Goal: Task Accomplishment & Management: Use online tool/utility

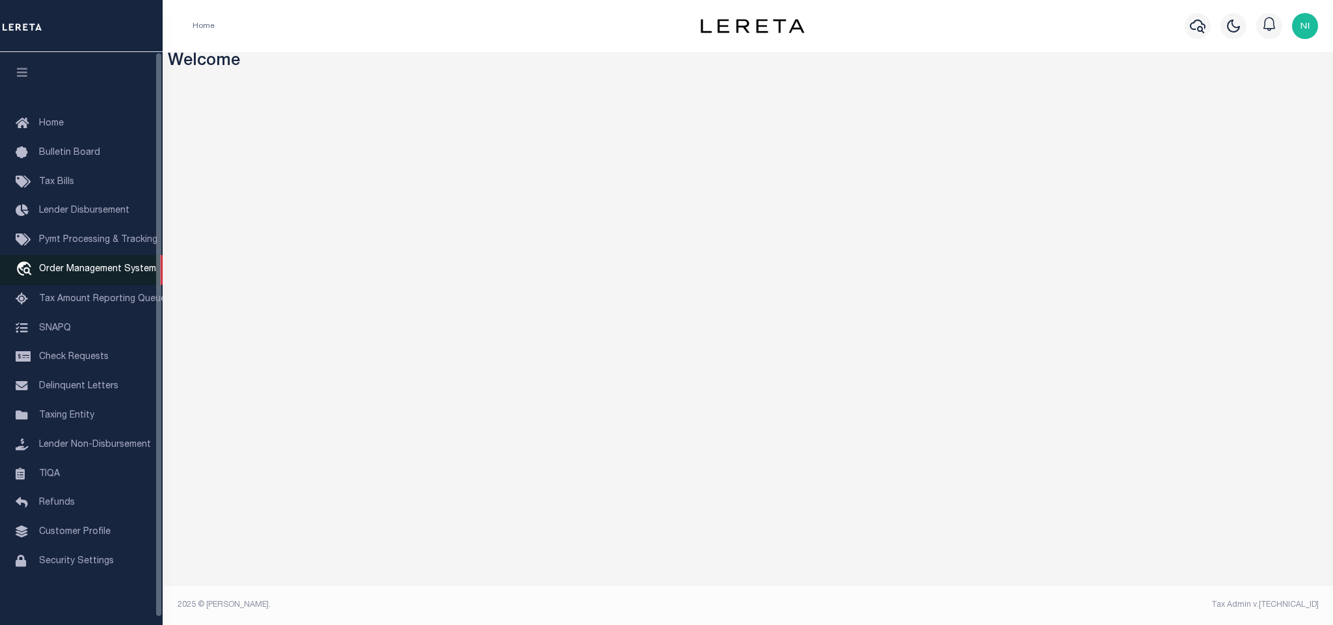
click at [109, 267] on span "Order Management System" at bounding box center [97, 269] width 117 height 9
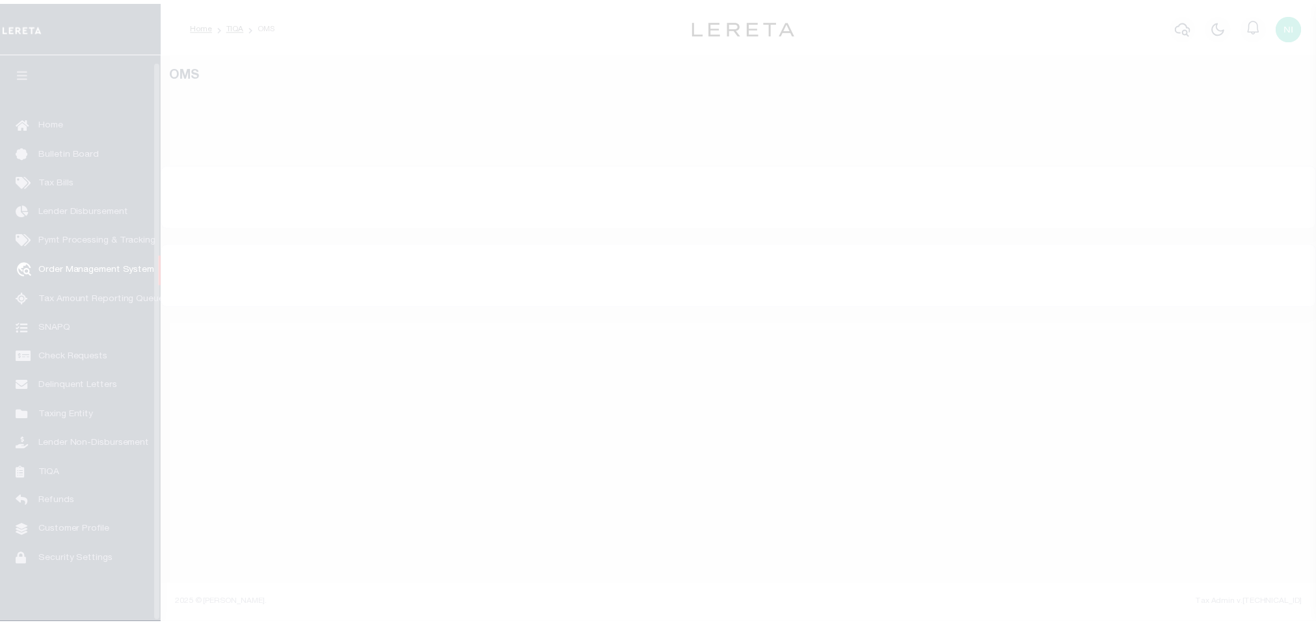
scroll to position [8, 0]
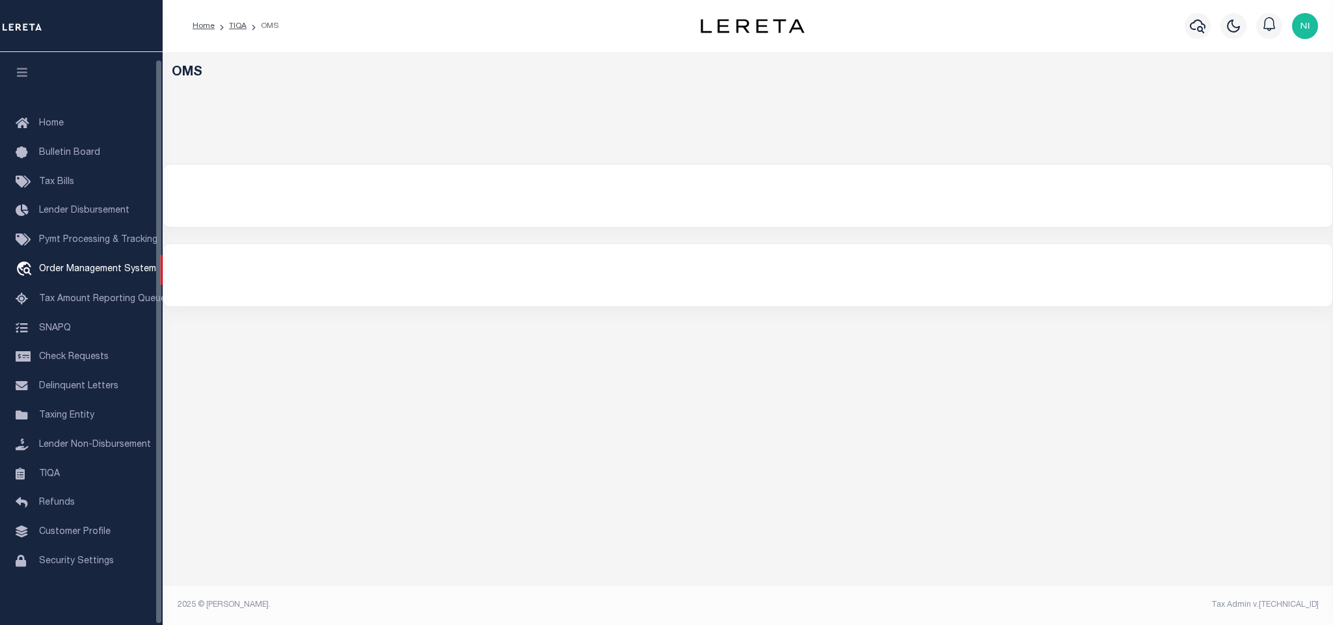
select select "200"
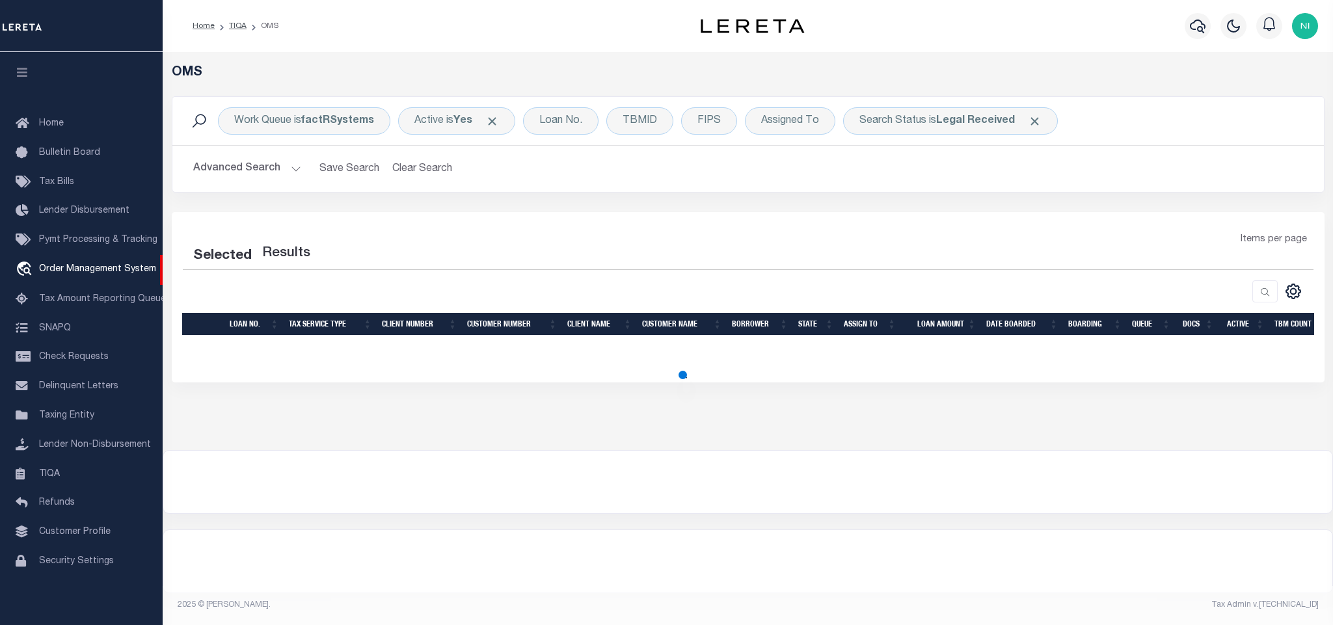
select select "200"
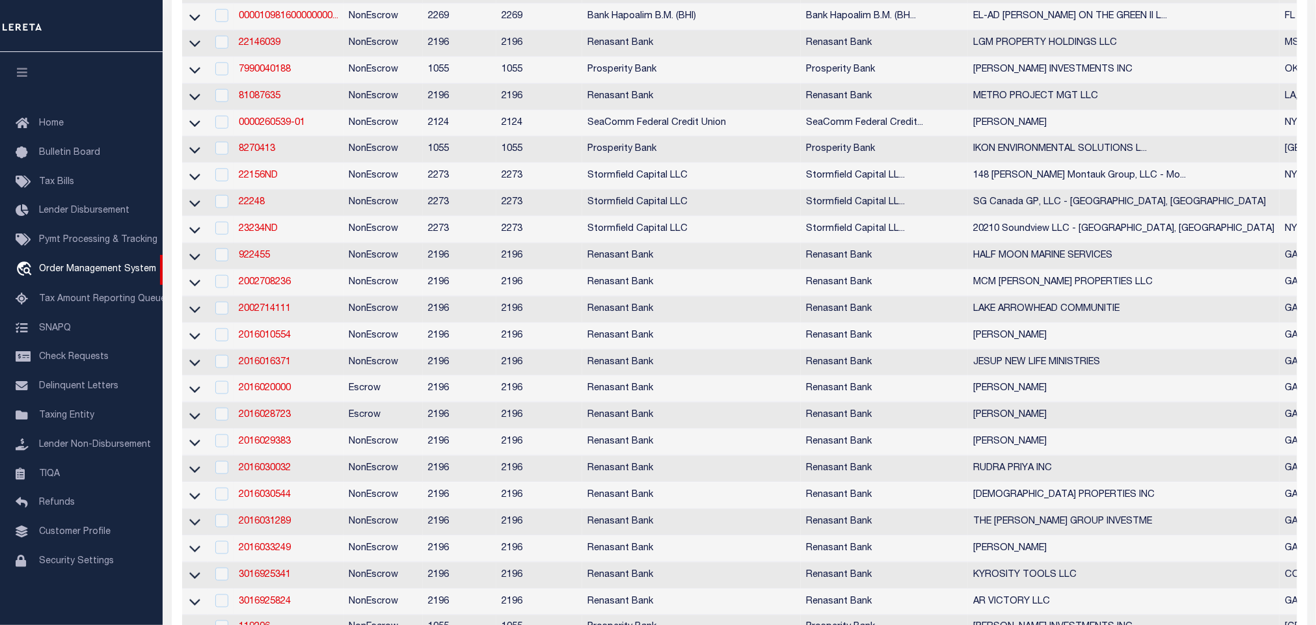
scroll to position [0, 0]
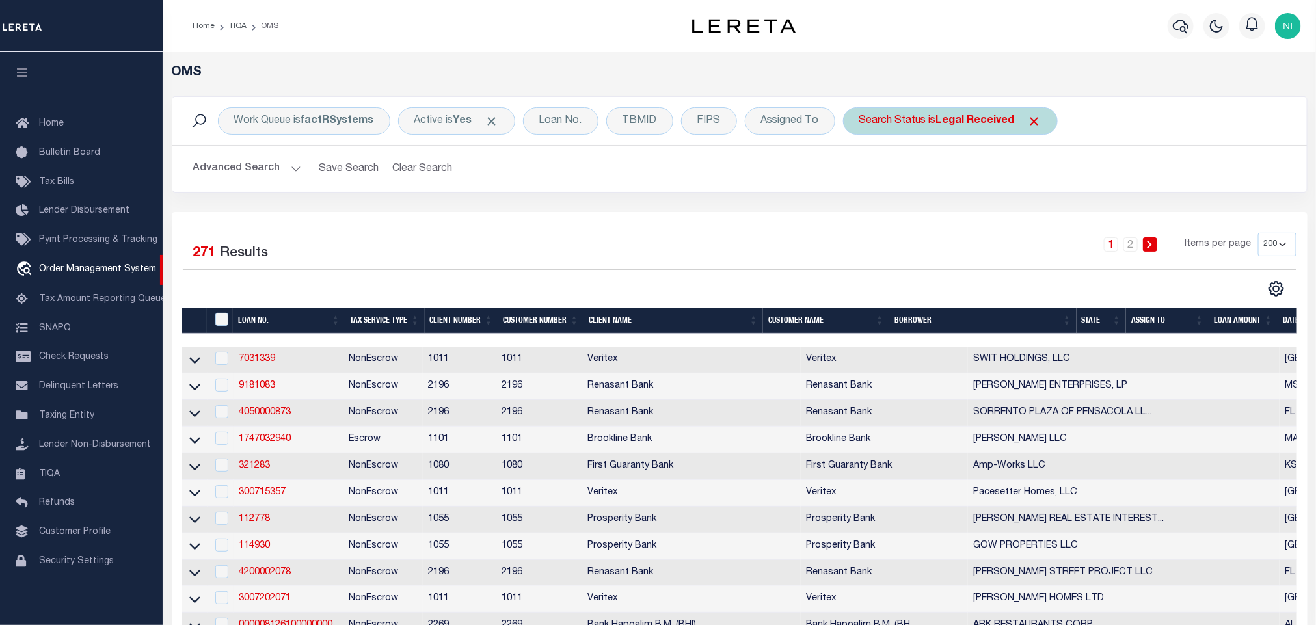
click at [967, 129] on div "Search Status is Legal Received" at bounding box center [950, 120] width 215 height 27
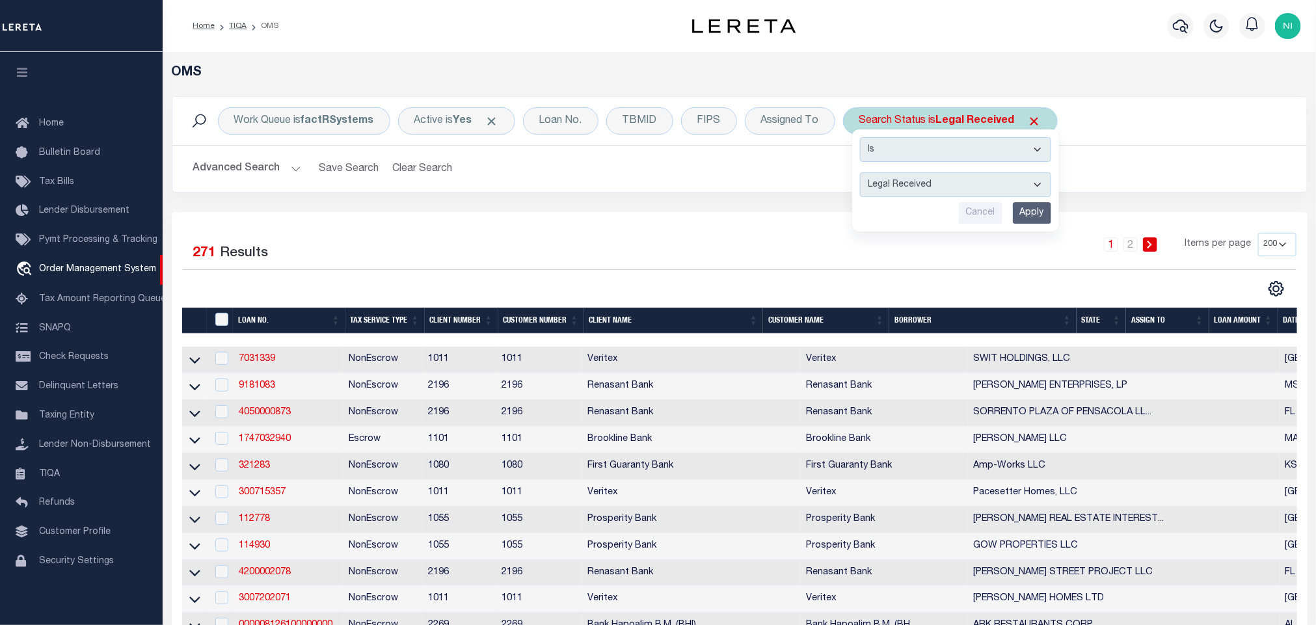
click at [964, 162] on select "Is Contains" at bounding box center [955, 149] width 191 height 25
click at [953, 201] on div "Is Contains Automated Search Bad Parcel Complete Duplicate Parcel High Dollar R…" at bounding box center [955, 180] width 207 height 102
click at [889, 192] on select "Automated Search Bad Parcel Complete Duplicate Parcel High Dollar Reporting In …" at bounding box center [955, 184] width 191 height 25
select select "IP"
click at [863, 174] on select "Automated Search Bad Parcel Complete Duplicate Parcel High Dollar Reporting In …" at bounding box center [955, 184] width 191 height 25
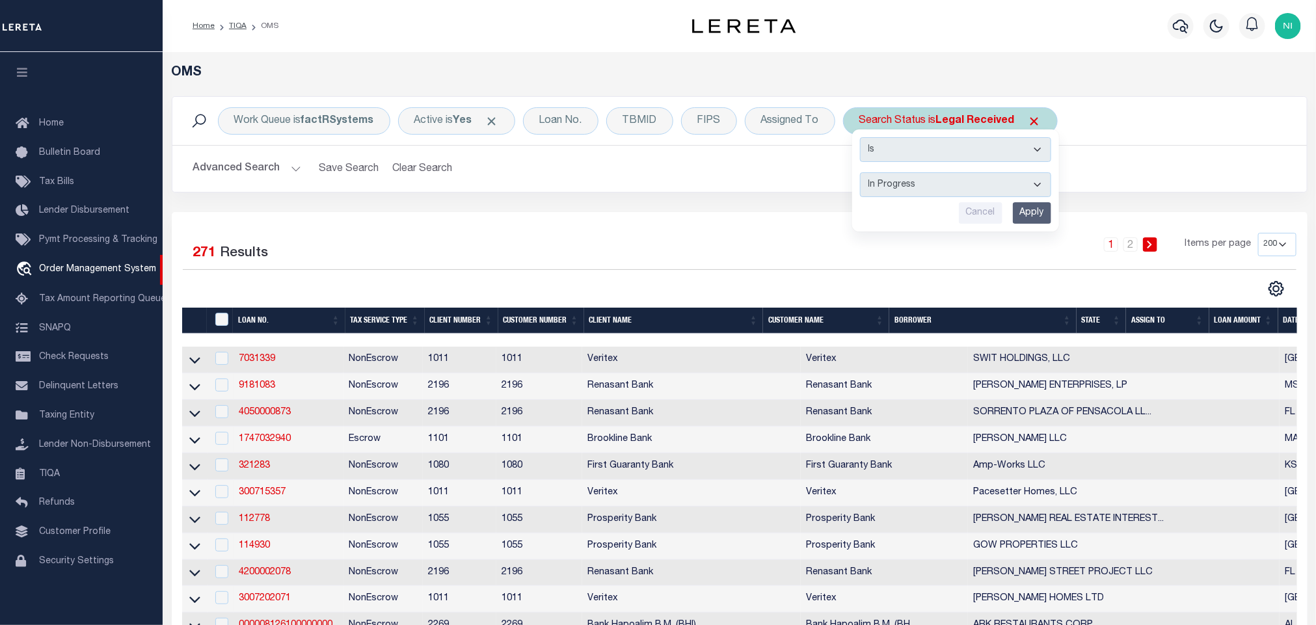
click at [1036, 213] on input "Apply" at bounding box center [1032, 212] width 38 height 21
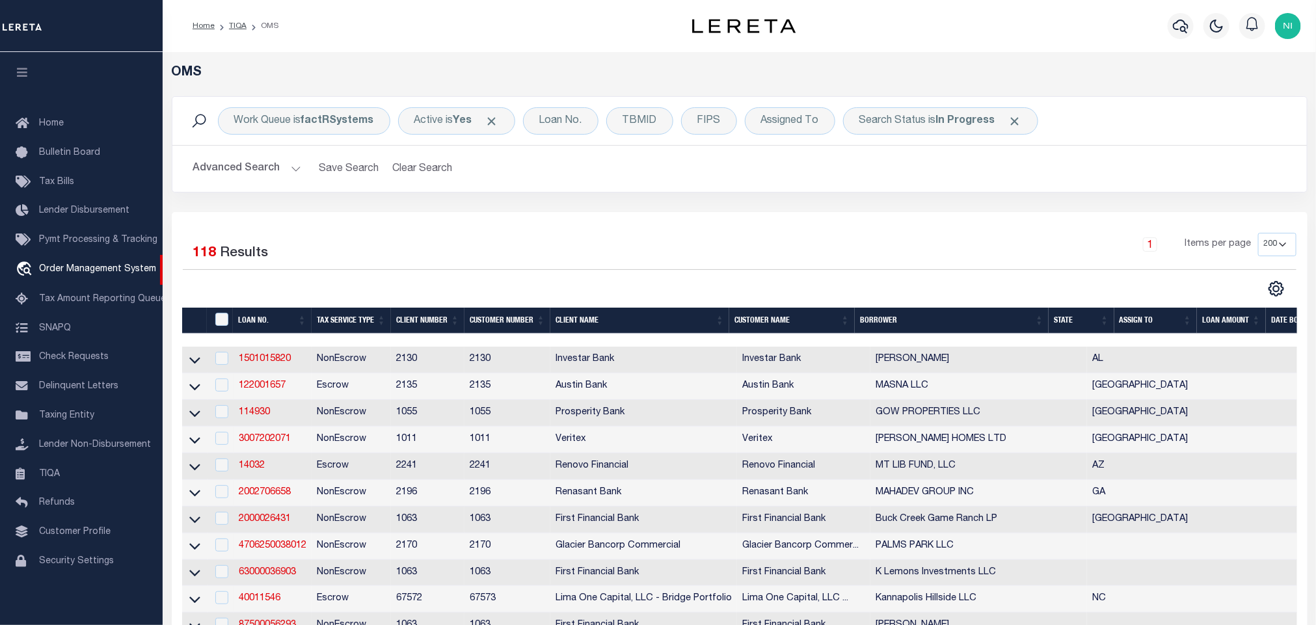
click at [754, 235] on div "1 Items per page 10 25 50 100 200" at bounding box center [881, 250] width 831 height 34
click at [953, 125] on b "In Progress" at bounding box center [965, 121] width 59 height 10
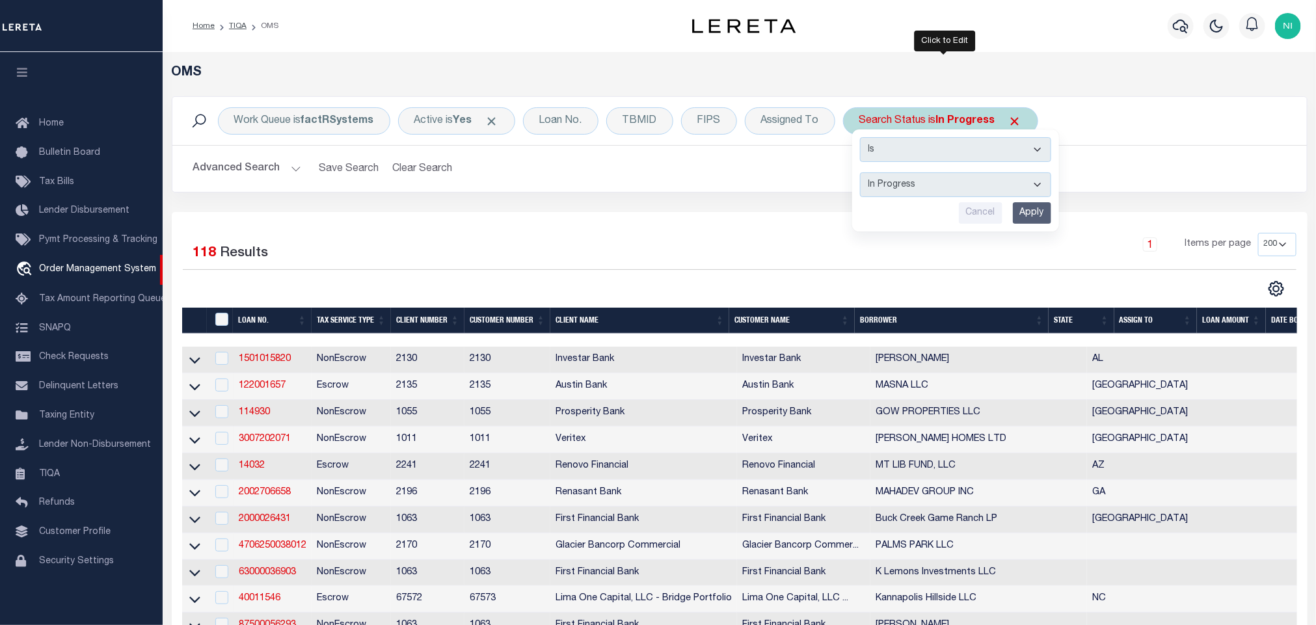
click at [971, 193] on select "Automated Search Bad Parcel Complete Duplicate Parcel High Dollar Reporting In …" at bounding box center [955, 184] width 191 height 25
select select "QC"
click at [863, 174] on select "Automated Search Bad Parcel Complete Duplicate Parcel High Dollar Reporting In …" at bounding box center [955, 184] width 191 height 25
click at [1029, 215] on input "Apply" at bounding box center [1032, 212] width 38 height 21
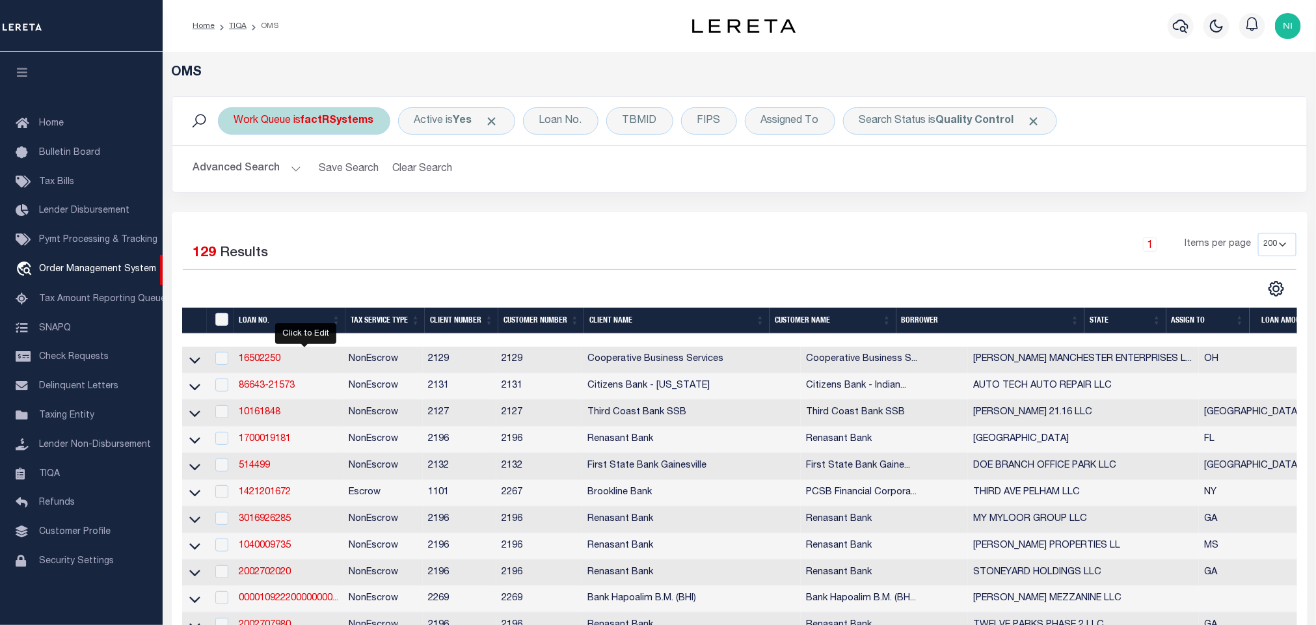
click at [297, 116] on div "Work Queue is factRSystems" at bounding box center [304, 120] width 172 height 27
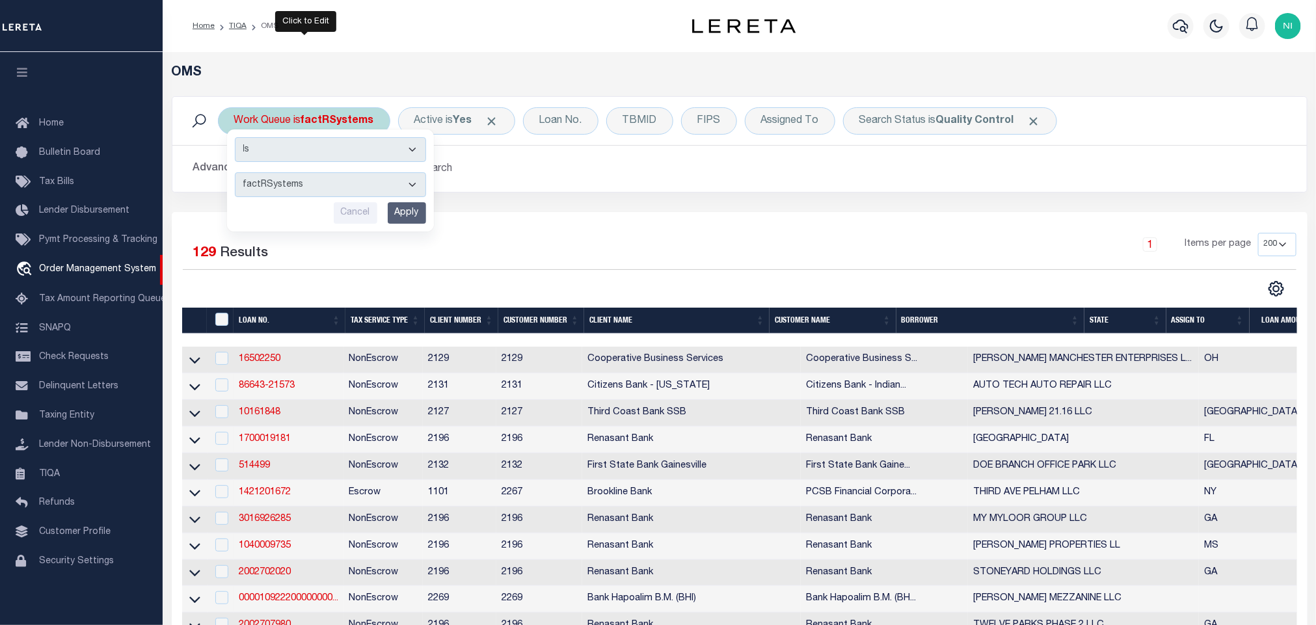
drag, startPoint x: 322, startPoint y: 182, endPoint x: 322, endPoint y: 198, distance: 15.6
click at [322, 182] on select "--ALL-- factRSystems General ThoughtFocus" at bounding box center [330, 184] width 191 height 25
select select "FAC_GEN_THF"
click at [235, 174] on select "--ALL-- factRSystems General ThoughtFocus" at bounding box center [330, 184] width 191 height 25
click at [414, 207] on input "Apply" at bounding box center [407, 212] width 38 height 21
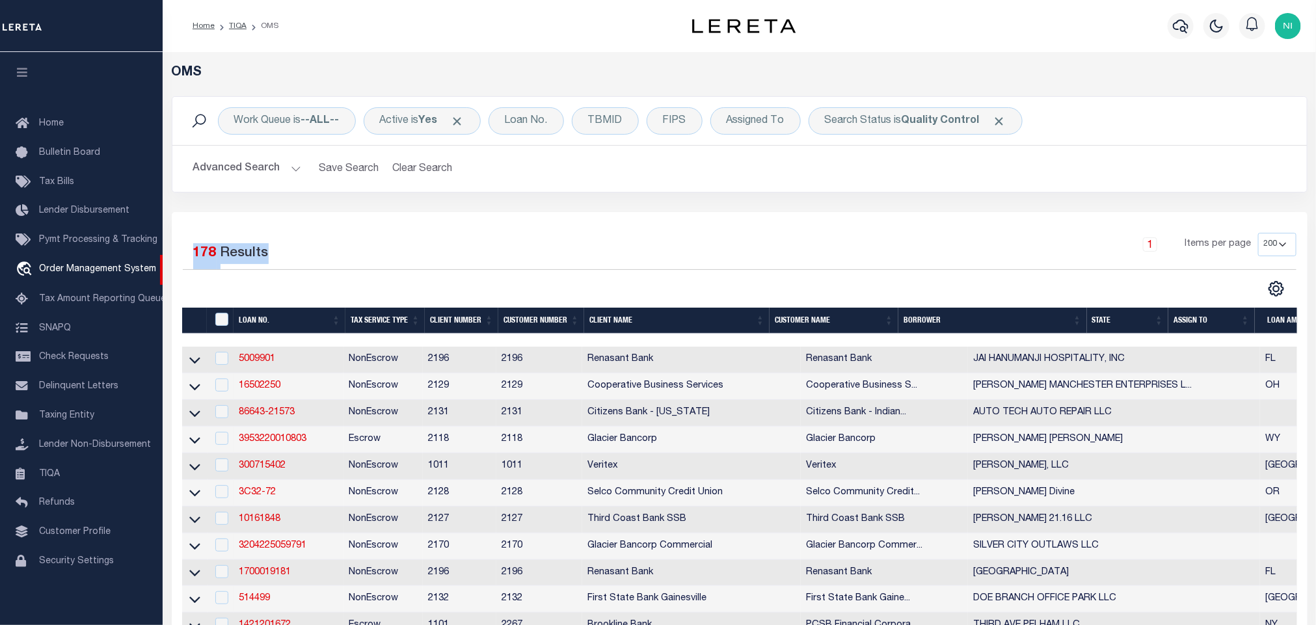
drag, startPoint x: 766, startPoint y: 209, endPoint x: 763, endPoint y: 219, distance: 9.5
click at [309, 114] on div "Work Queue is --ALL--" at bounding box center [287, 120] width 138 height 27
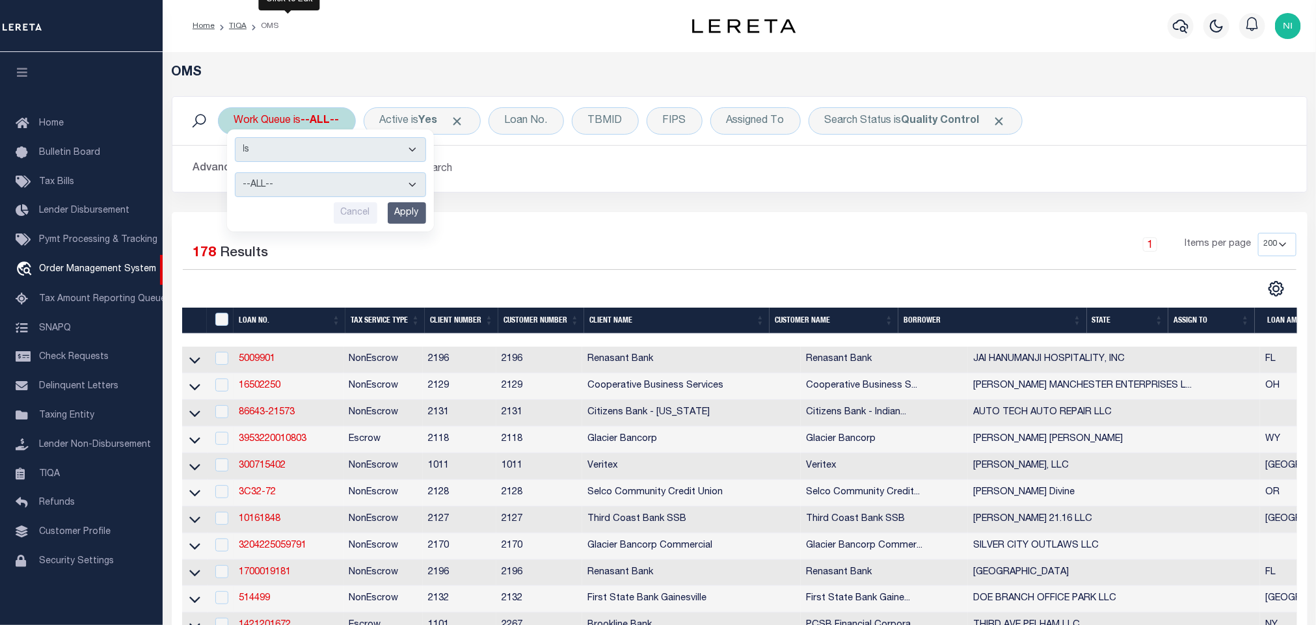
drag, startPoint x: 311, startPoint y: 180, endPoint x: 315, endPoint y: 194, distance: 14.2
click at [311, 180] on select "--ALL-- factRSystems General ThoughtFocus" at bounding box center [330, 184] width 191 height 25
select select "FAC"
click at [235, 174] on select "--ALL-- factRSystems General ThoughtFocus" at bounding box center [330, 184] width 191 height 25
click at [412, 211] on input "Apply" at bounding box center [407, 212] width 38 height 21
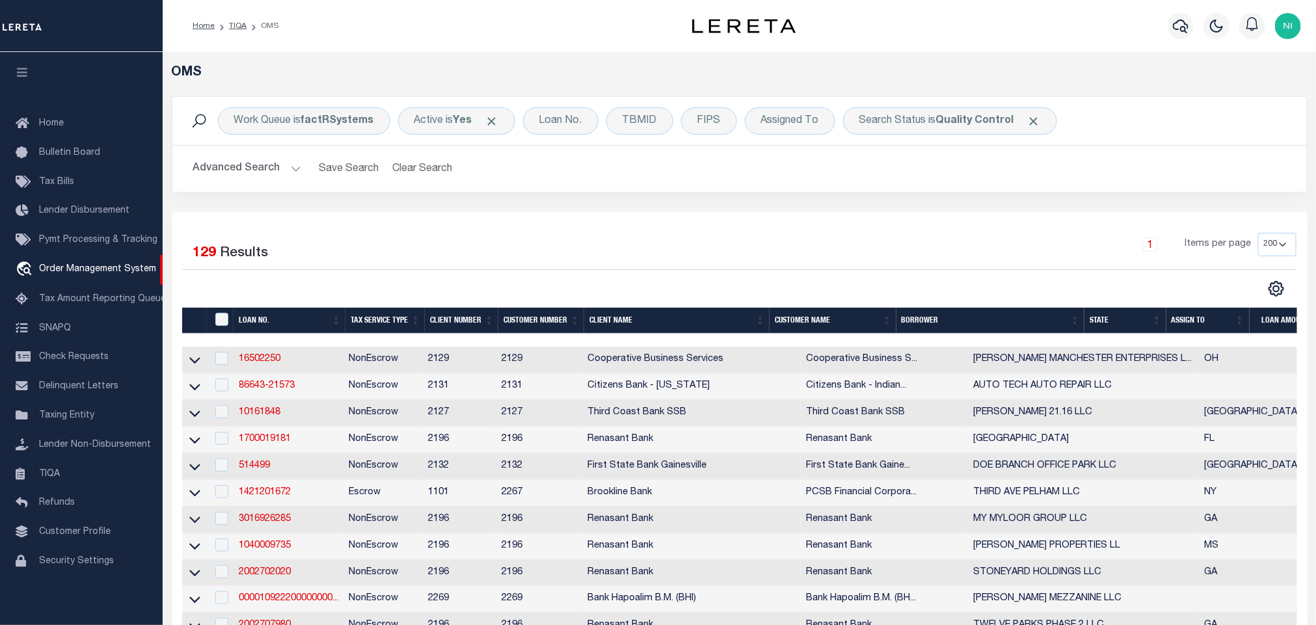
click at [935, 126] on div "Search Status is Quality Control" at bounding box center [950, 120] width 214 height 27
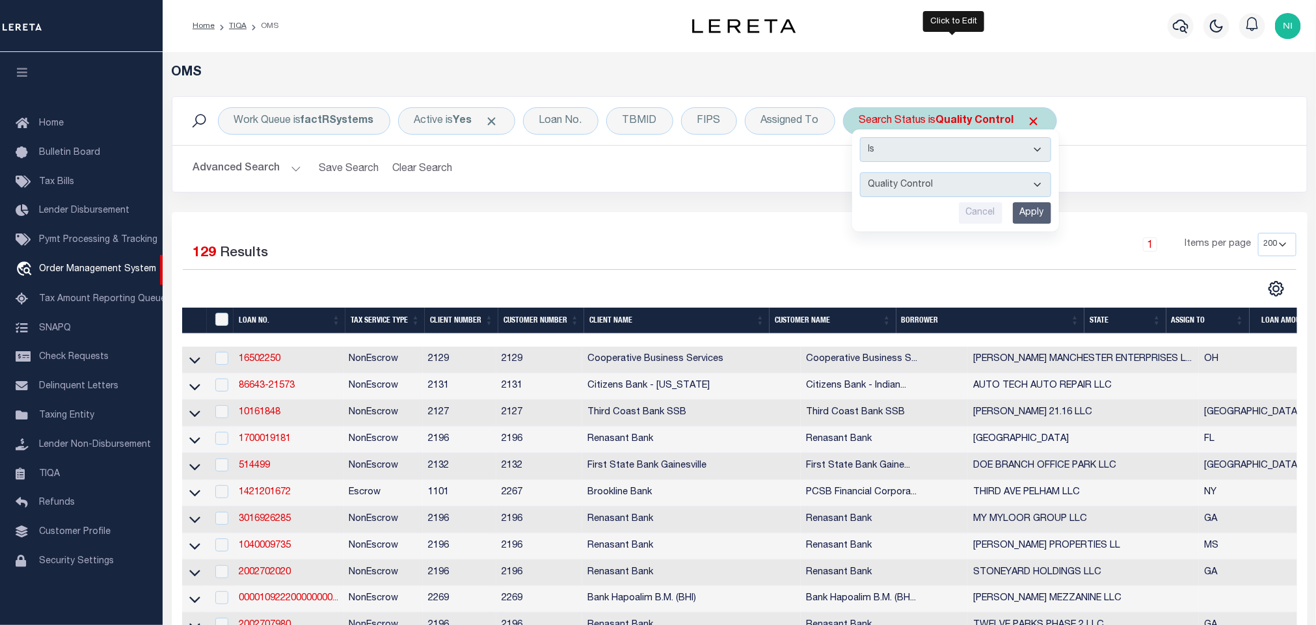
click at [933, 192] on select "Automated Search Bad Parcel Complete Duplicate Parcel High Dollar Reporting In …" at bounding box center [955, 184] width 191 height 25
select select "IP"
click at [863, 174] on select "Automated Search Bad Parcel Complete Duplicate Parcel High Dollar Reporting In …" at bounding box center [955, 184] width 191 height 25
click at [1023, 213] on input "Apply" at bounding box center [1032, 212] width 38 height 21
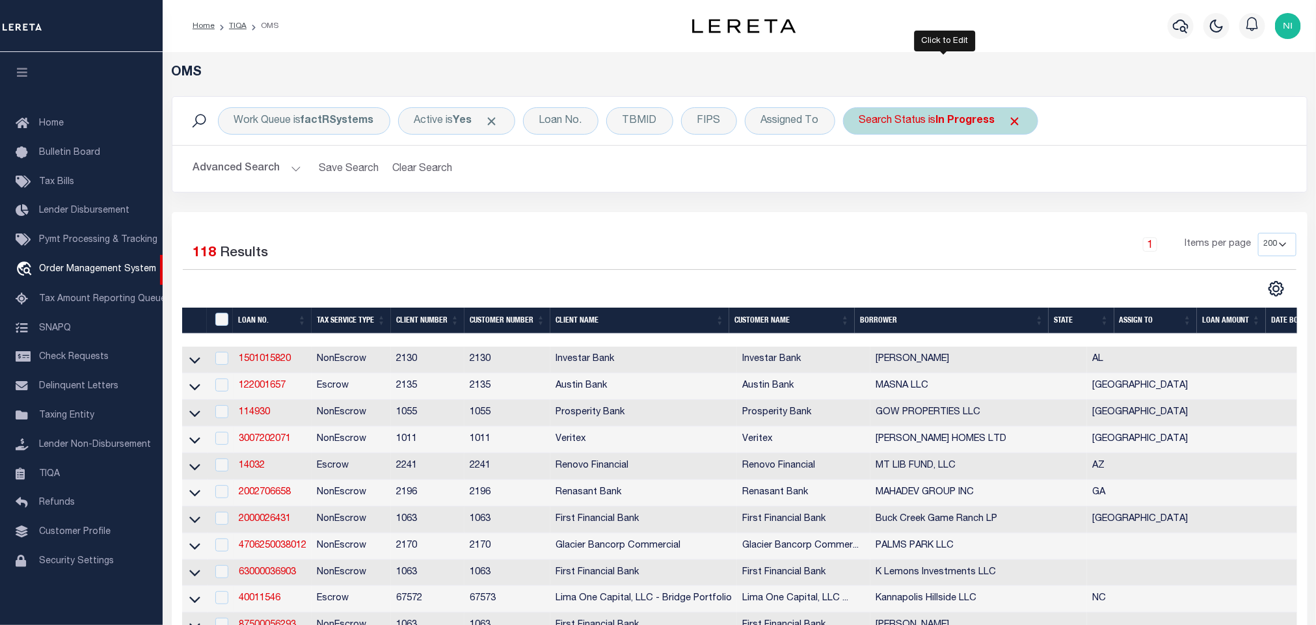
click at [929, 118] on div "Search Status is In Progress" at bounding box center [940, 120] width 195 height 27
select select "IP"
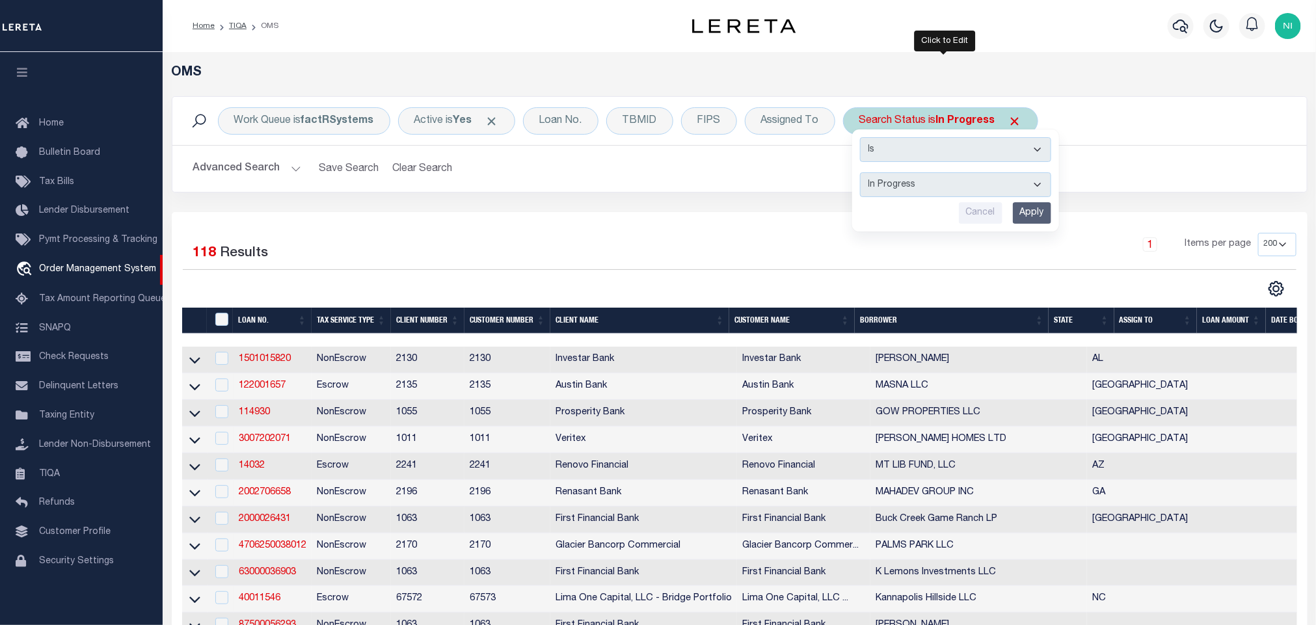
click at [928, 184] on select "Automated Search Bad Parcel Complete Duplicate Parcel High Dollar Reporting In …" at bounding box center [955, 184] width 191 height 25
click at [646, 243] on div "1 Items per page 10 25 50 100 200" at bounding box center [881, 250] width 831 height 34
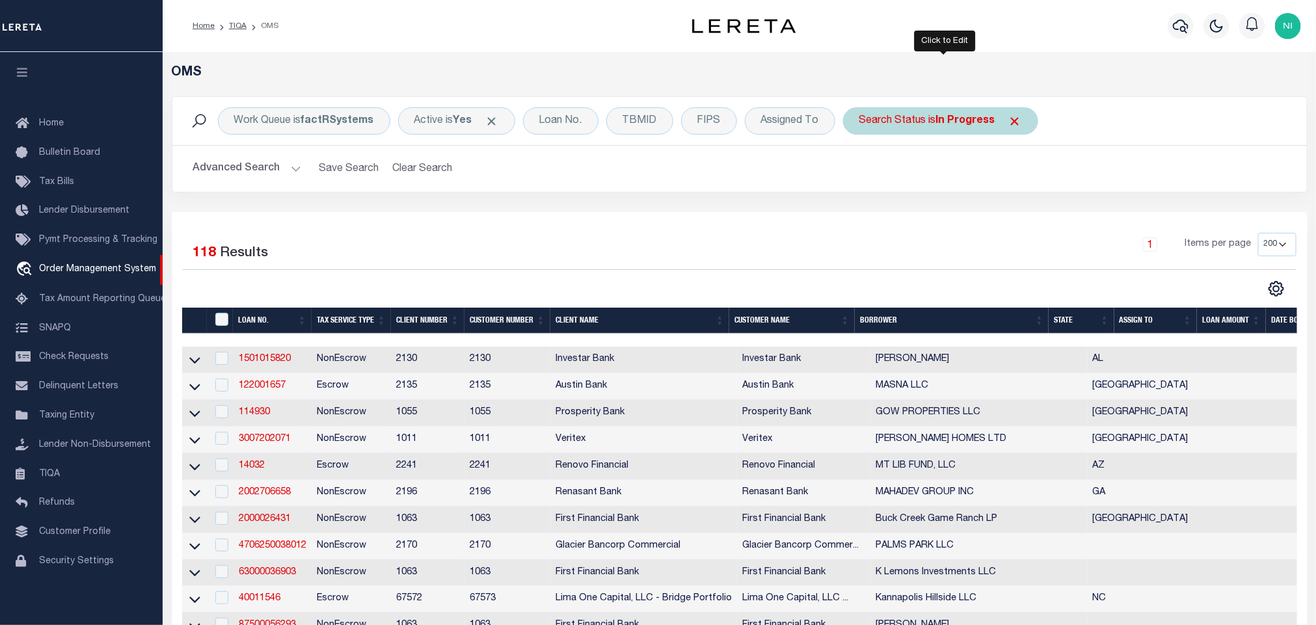
click at [915, 126] on div "Search Status is In Progress Is Contains Automated Search Bad Parcel Complete D…" at bounding box center [940, 120] width 195 height 27
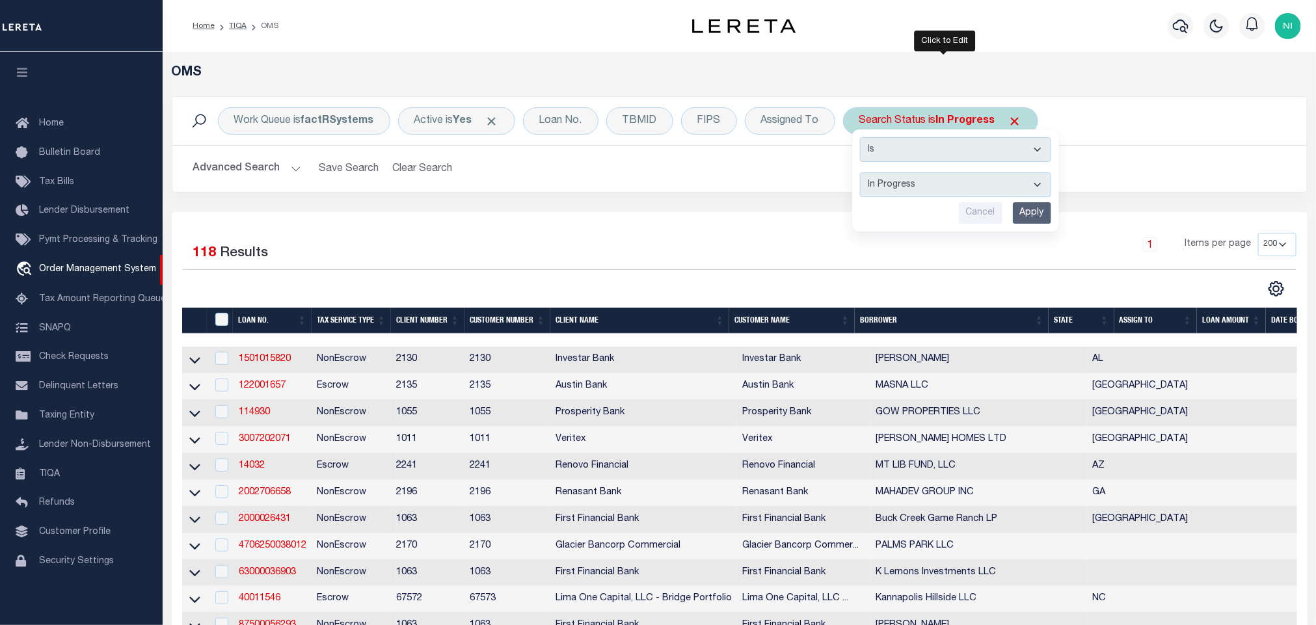
click at [945, 184] on select "Automated Search Bad Parcel Complete Duplicate Parcel High Dollar Reporting In …" at bounding box center [955, 184] width 191 height 25
select select "RD"
click at [863, 174] on select "Automated Search Bad Parcel Complete Duplicate Parcel High Dollar Reporting In …" at bounding box center [955, 184] width 191 height 25
click at [1027, 222] on input "Apply" at bounding box center [1032, 212] width 38 height 21
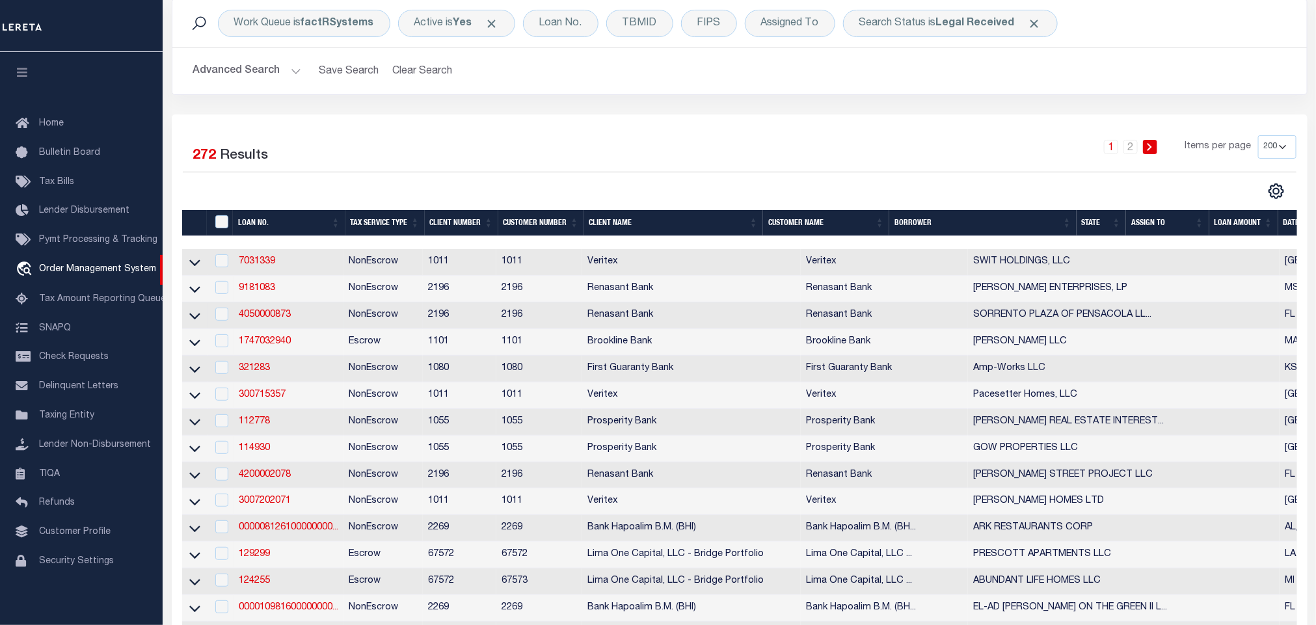
scroll to position [0, 435]
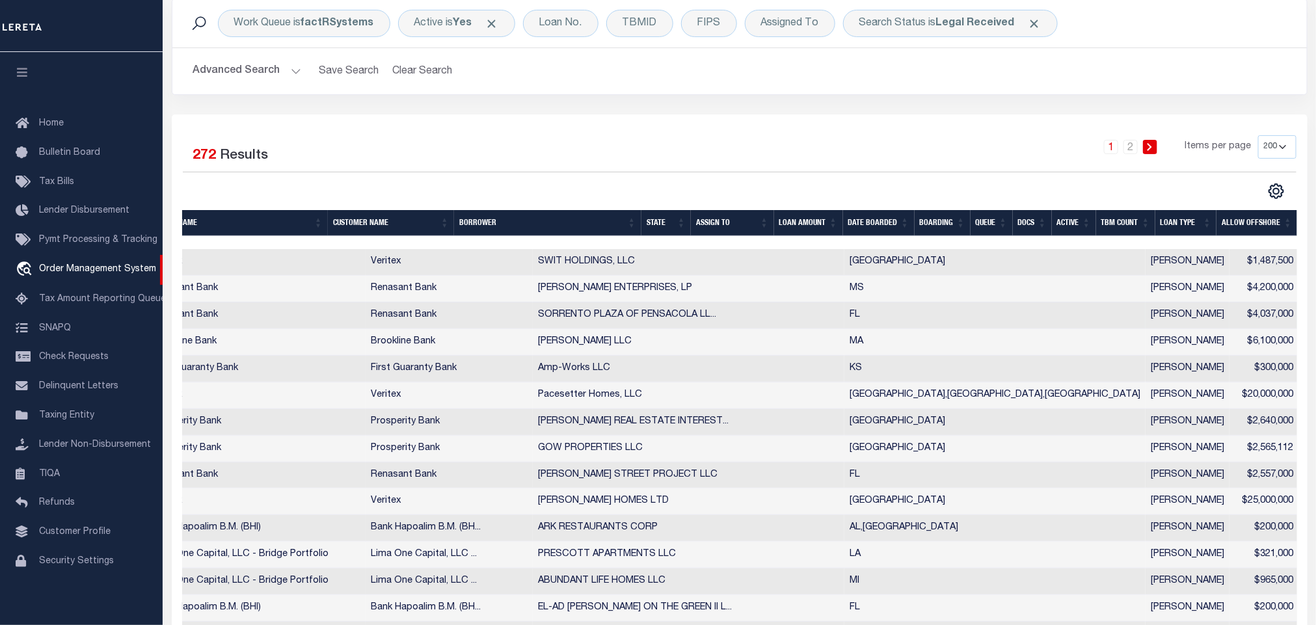
drag, startPoint x: 474, startPoint y: 328, endPoint x: 601, endPoint y: 329, distance: 126.9
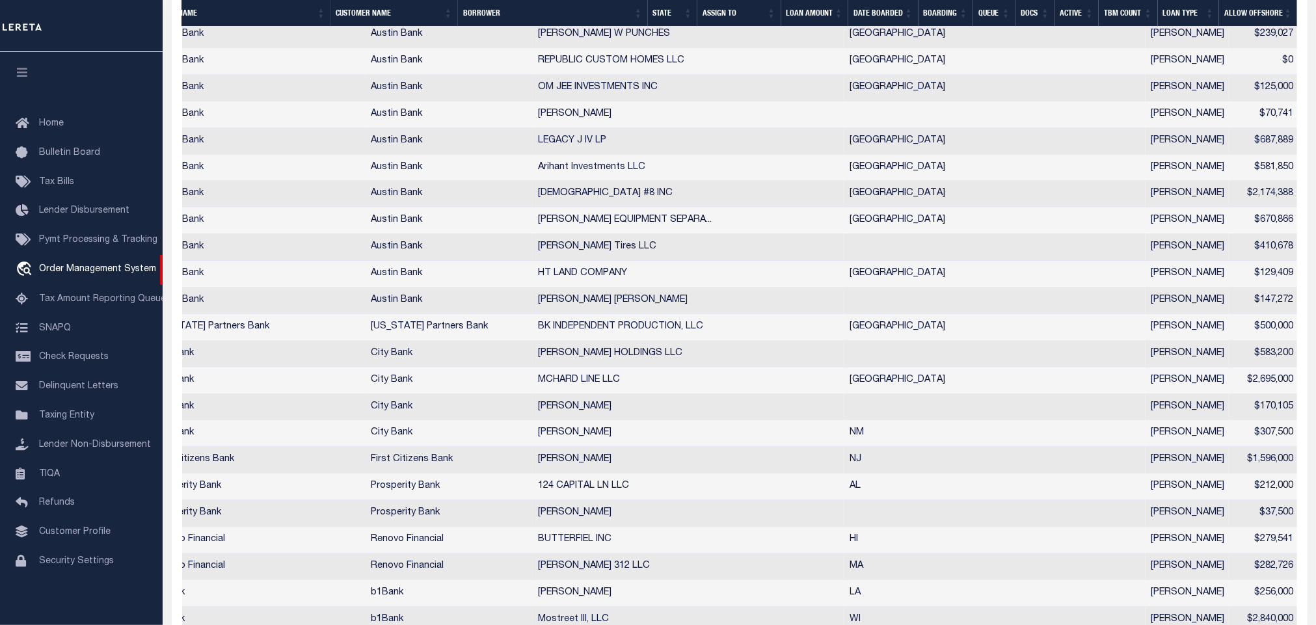
scroll to position [0, 0]
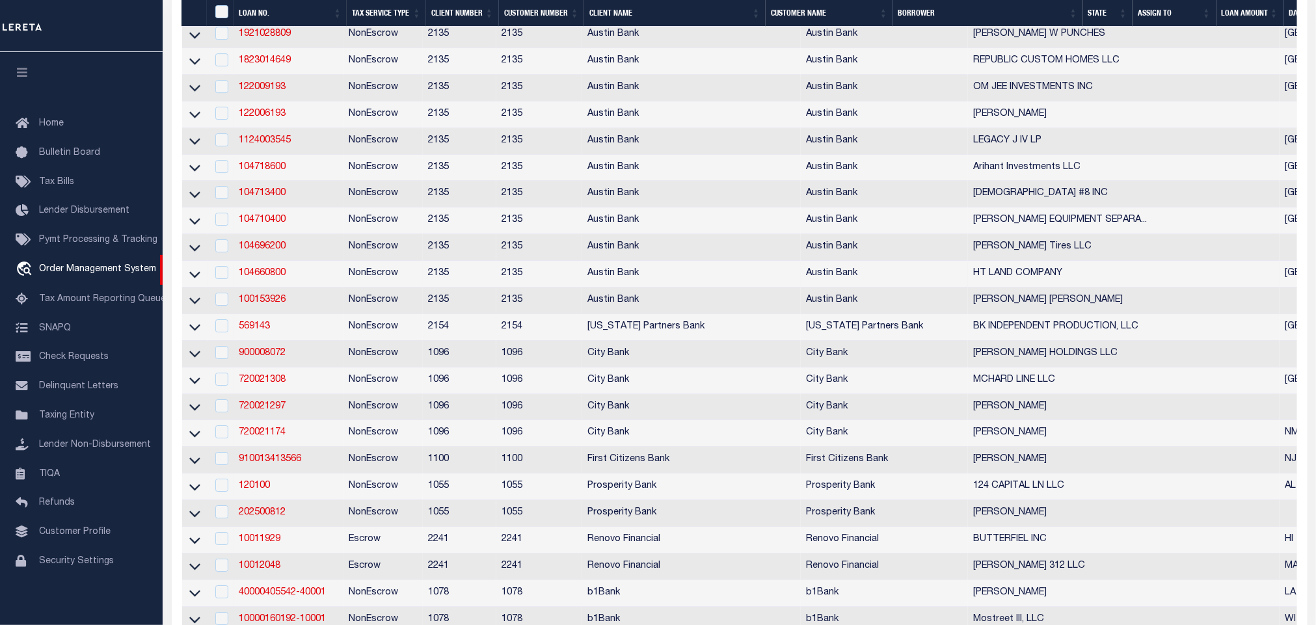
drag, startPoint x: 502, startPoint y: 356, endPoint x: 340, endPoint y: 359, distance: 162.0
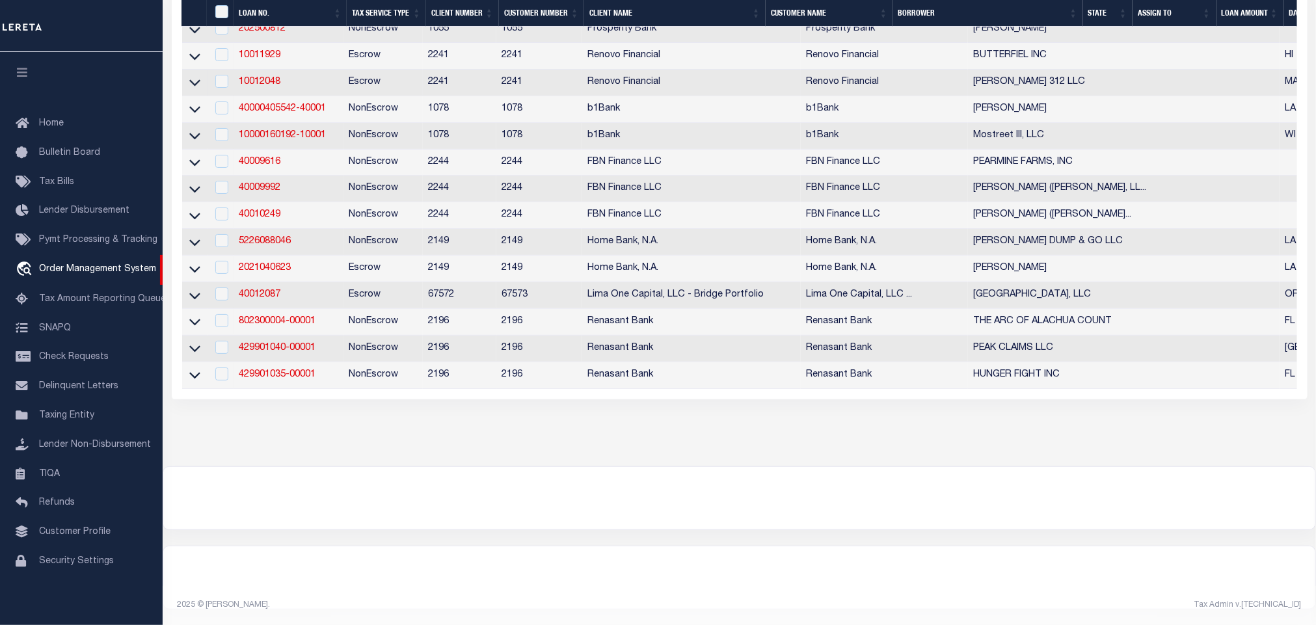
scroll to position [5373, 0]
drag, startPoint x: 367, startPoint y: 329, endPoint x: 508, endPoint y: 340, distance: 141.6
drag, startPoint x: 514, startPoint y: 325, endPoint x: 621, endPoint y: 325, distance: 107.3
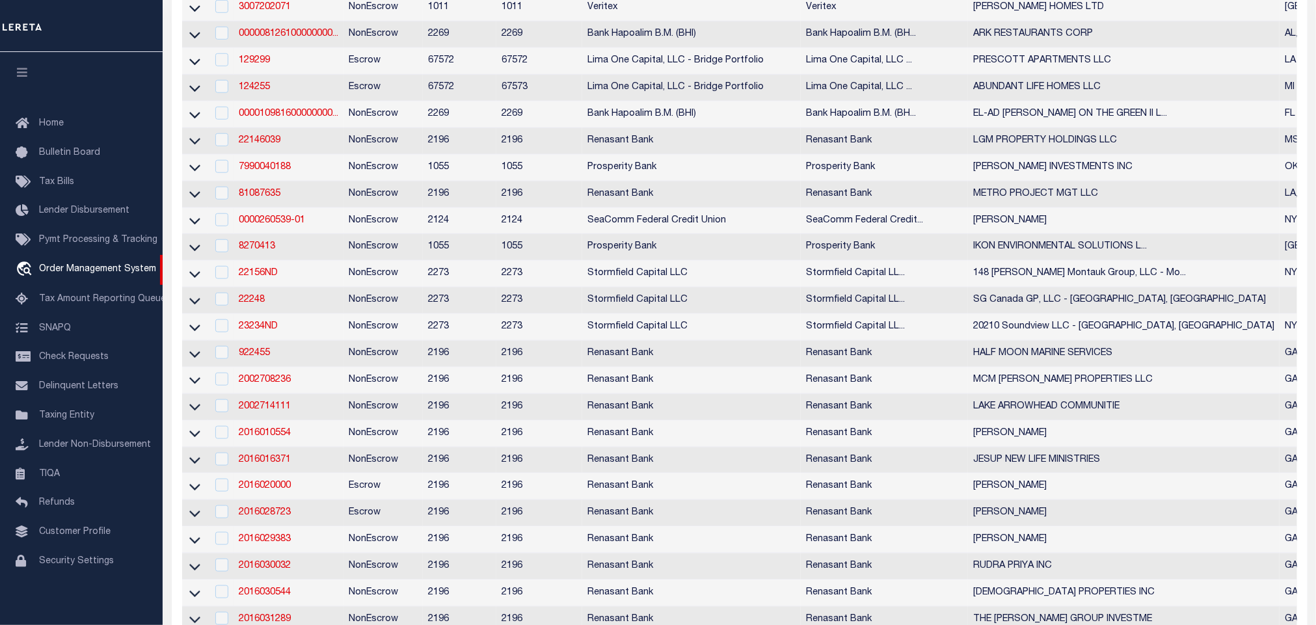
scroll to position [0, 0]
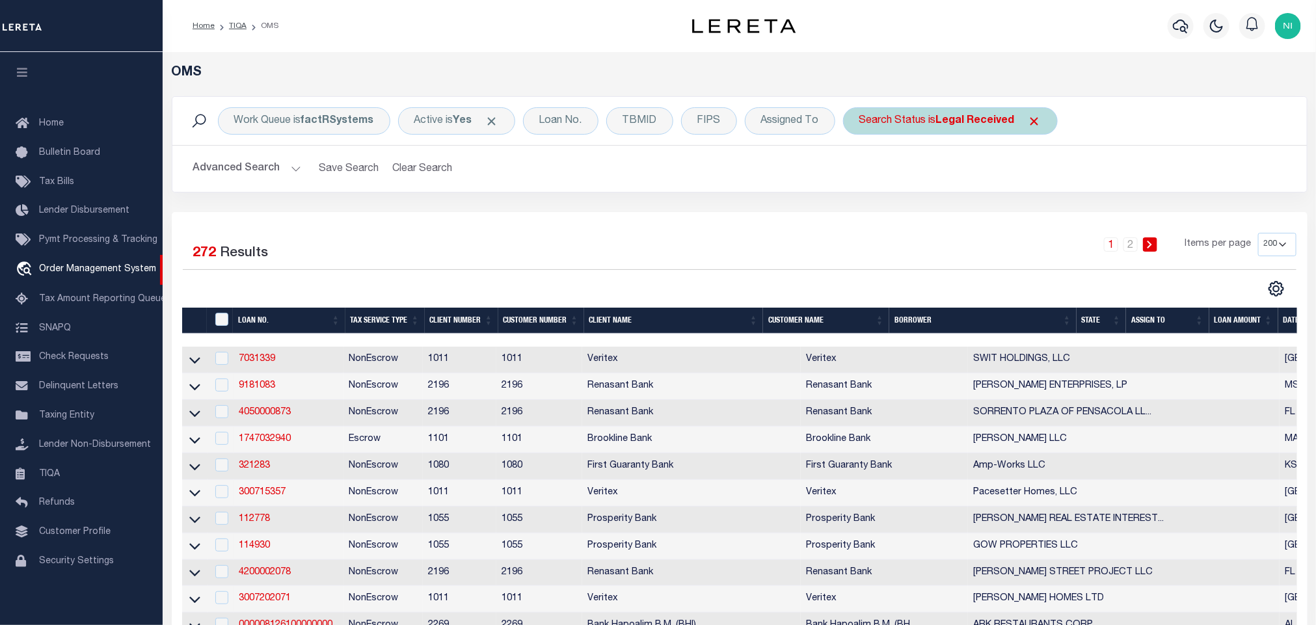
click at [980, 117] on b "Legal Received" at bounding box center [975, 121] width 79 height 10
select select "RD"
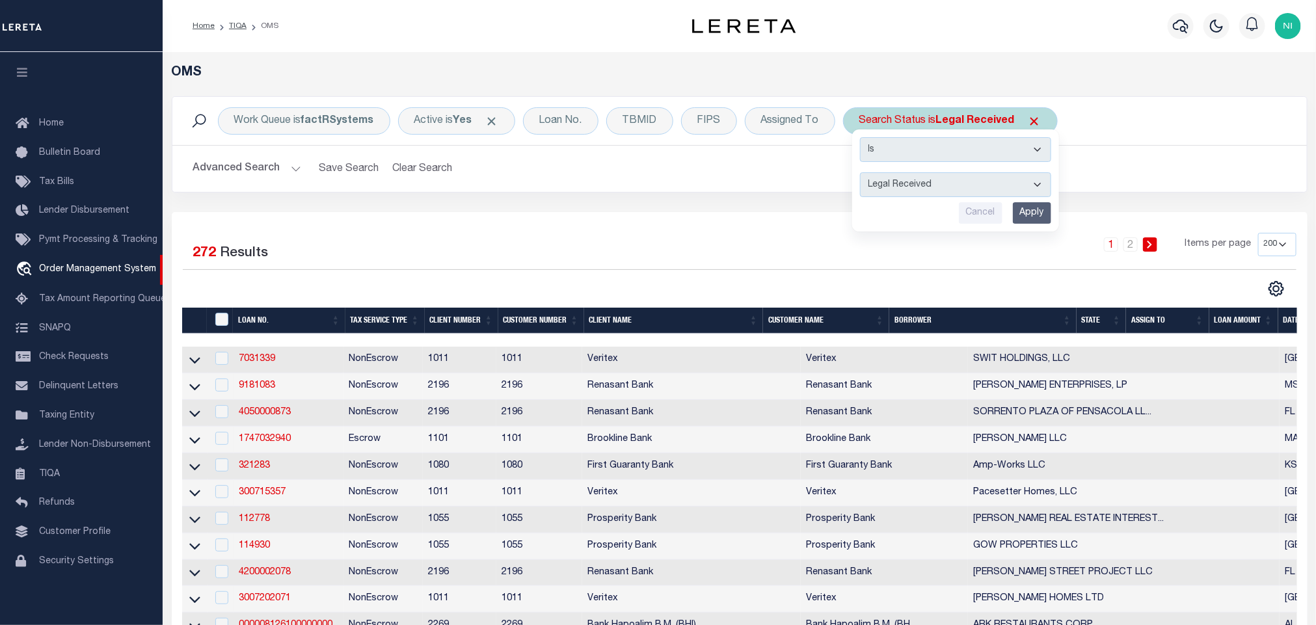
click at [1031, 209] on input "Apply" at bounding box center [1032, 212] width 38 height 21
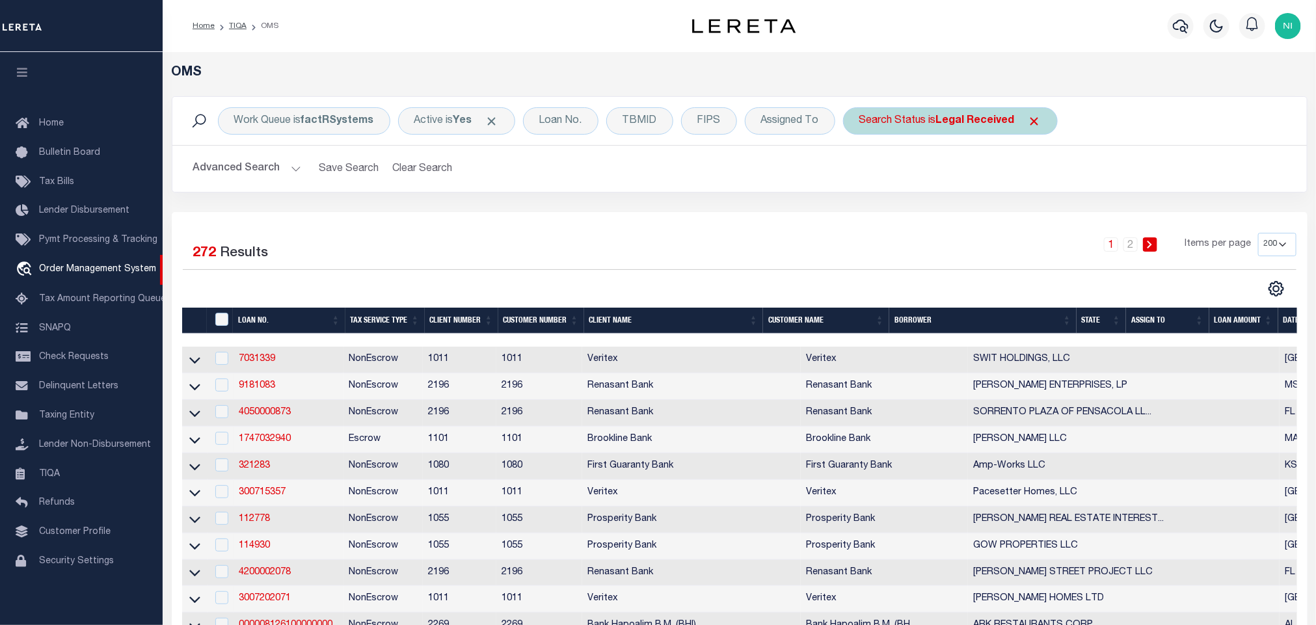
click at [943, 117] on b "Legal Received" at bounding box center [975, 121] width 79 height 10
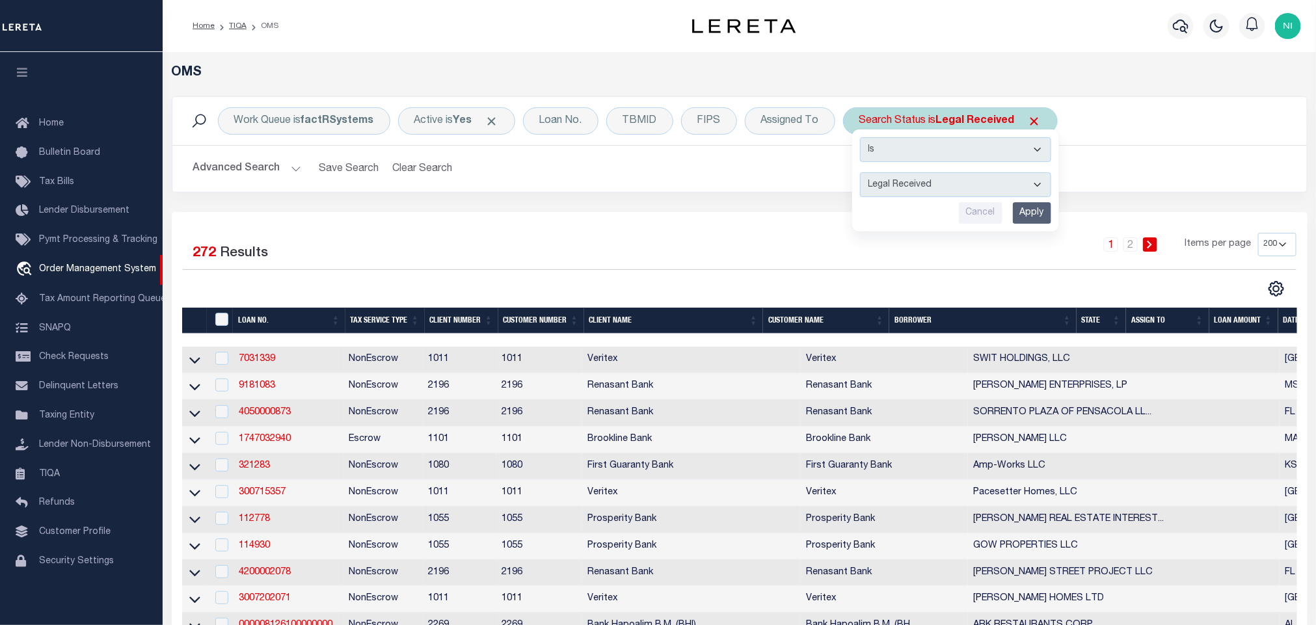
click at [939, 195] on select "Automated Search Bad Parcel Complete Duplicate Parcel High Dollar Reporting In …" at bounding box center [955, 184] width 191 height 25
select select "IP"
click at [863, 174] on select "Automated Search Bad Parcel Complete Duplicate Parcel High Dollar Reporting In …" at bounding box center [955, 184] width 191 height 25
click at [1017, 222] on input "Apply" at bounding box center [1032, 212] width 38 height 21
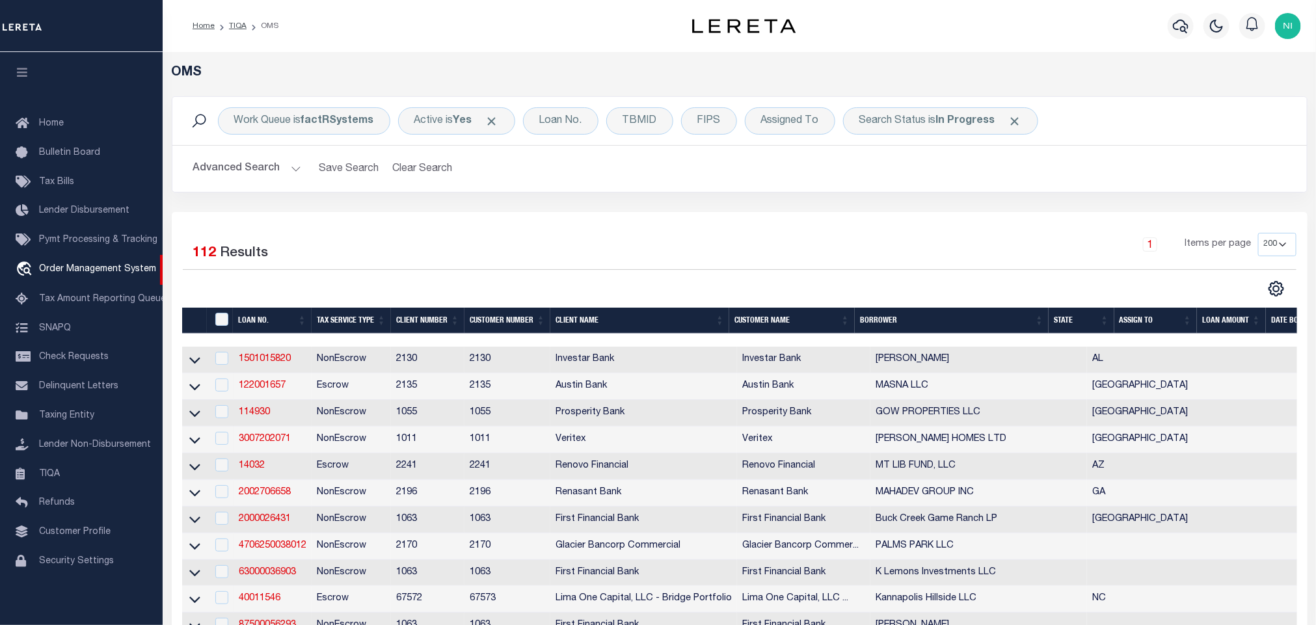
click at [857, 198] on div "Work Queue is factRSystems Active is Yes Loan No. TBMID FIPS Assigned To Search…" at bounding box center [739, 154] width 1155 height 116
click at [634, 238] on div "1 Items per page 10 25 50 100 200" at bounding box center [881, 250] width 831 height 34
click at [963, 118] on b "In Progress" at bounding box center [965, 121] width 59 height 10
select select "IP"
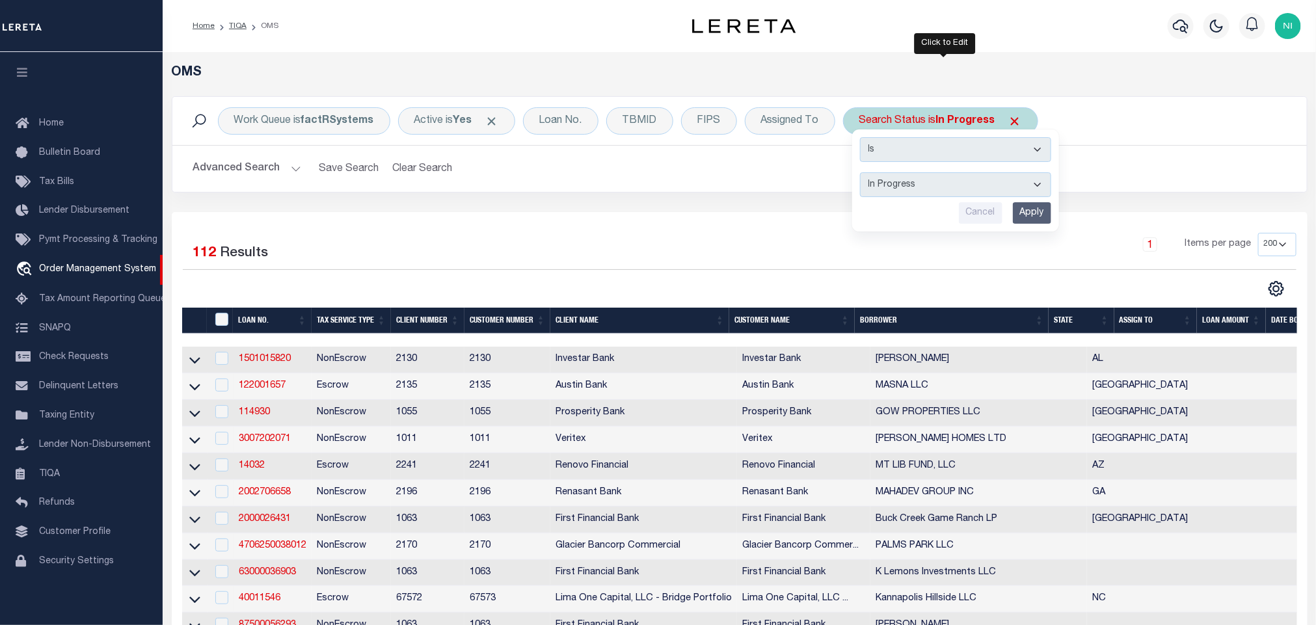
click at [1036, 207] on input "Apply" at bounding box center [1032, 212] width 38 height 21
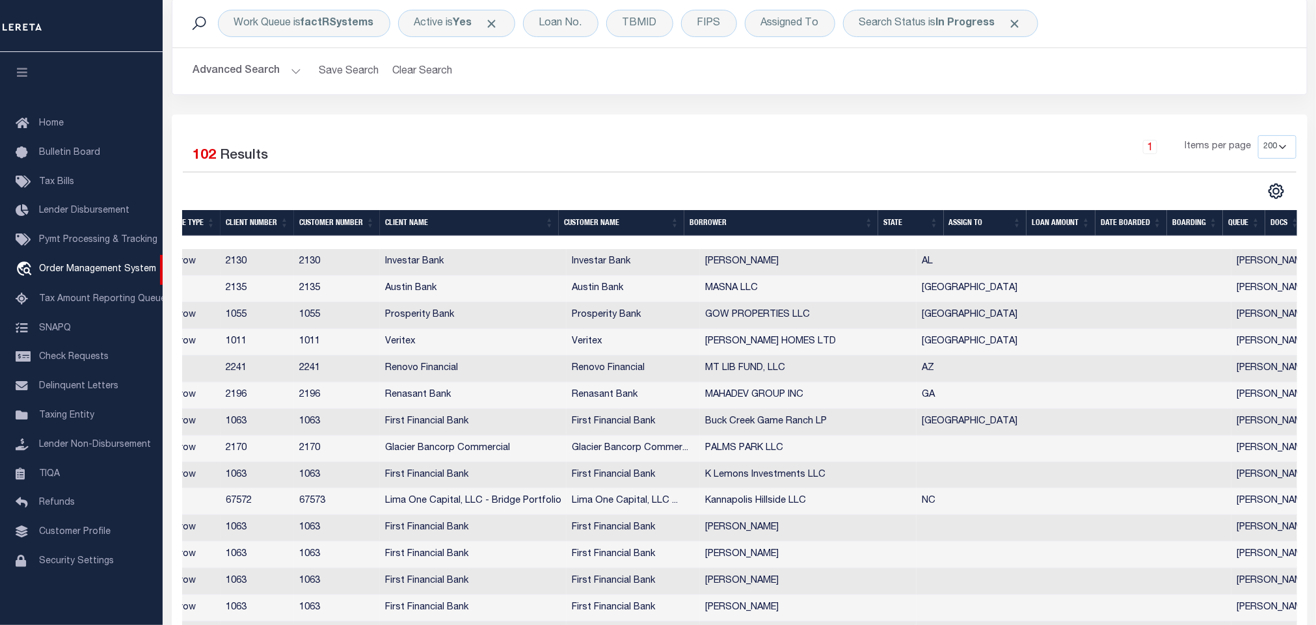
scroll to position [0, 423]
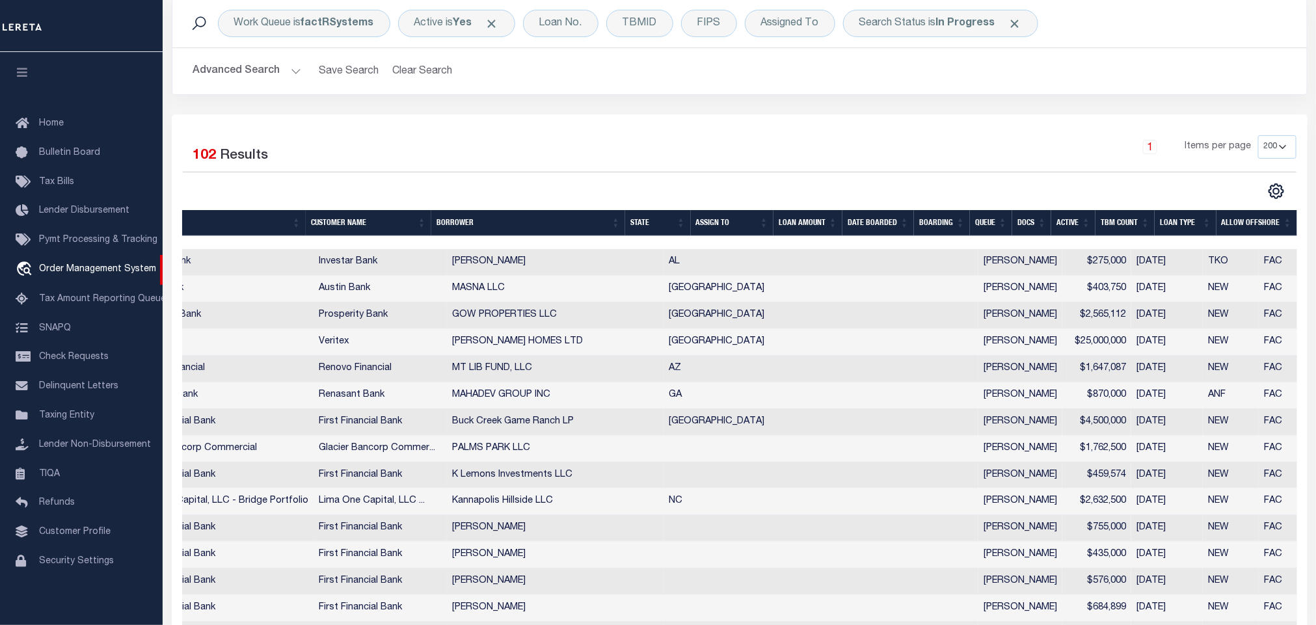
drag, startPoint x: 606, startPoint y: 366, endPoint x: 747, endPoint y: 379, distance: 142.5
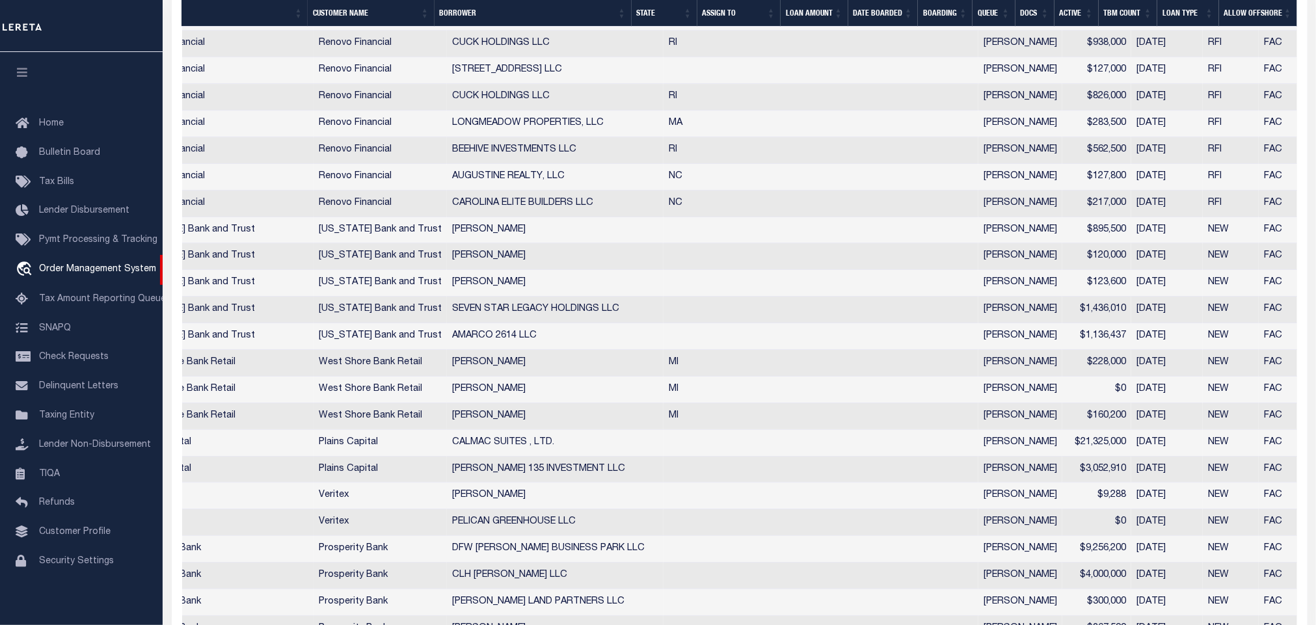
scroll to position [2706, 0]
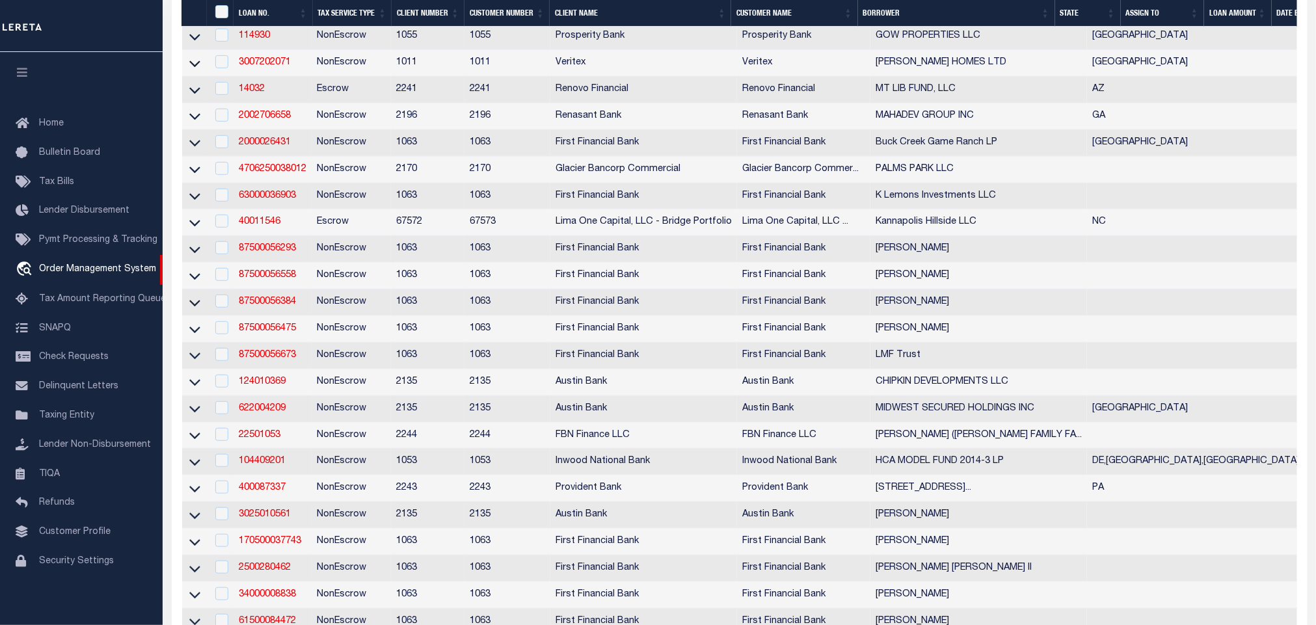
scroll to position [0, 0]
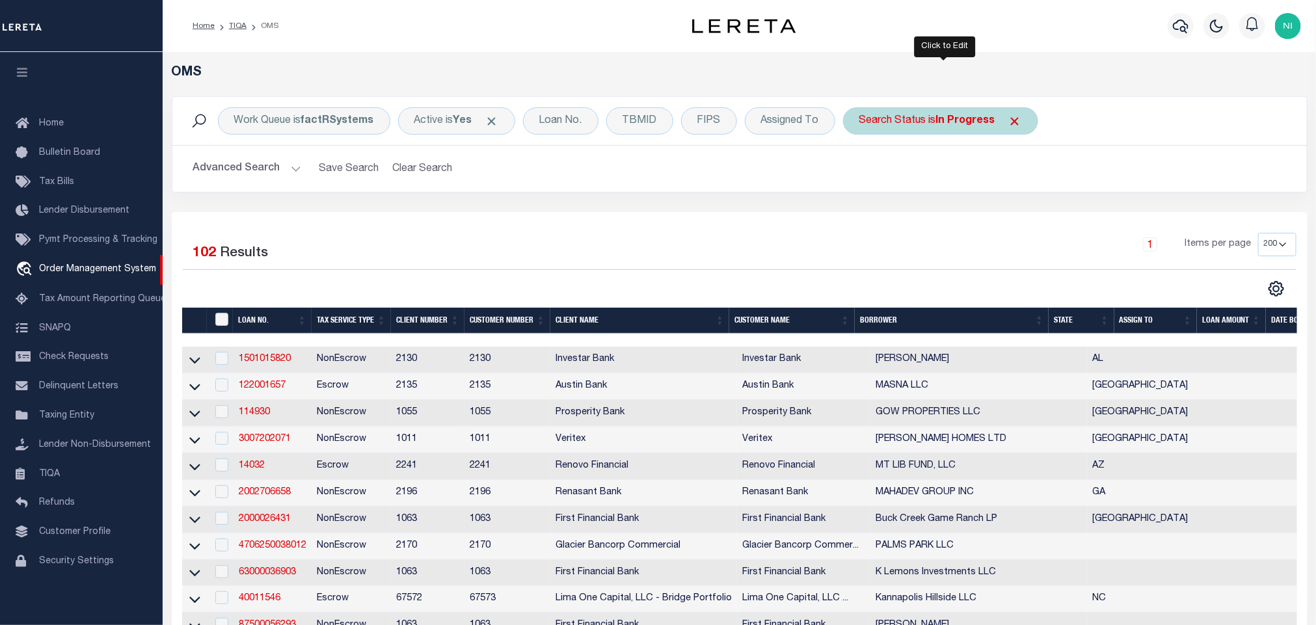
click at [937, 121] on div "Search Status is In Progress" at bounding box center [940, 120] width 195 height 27
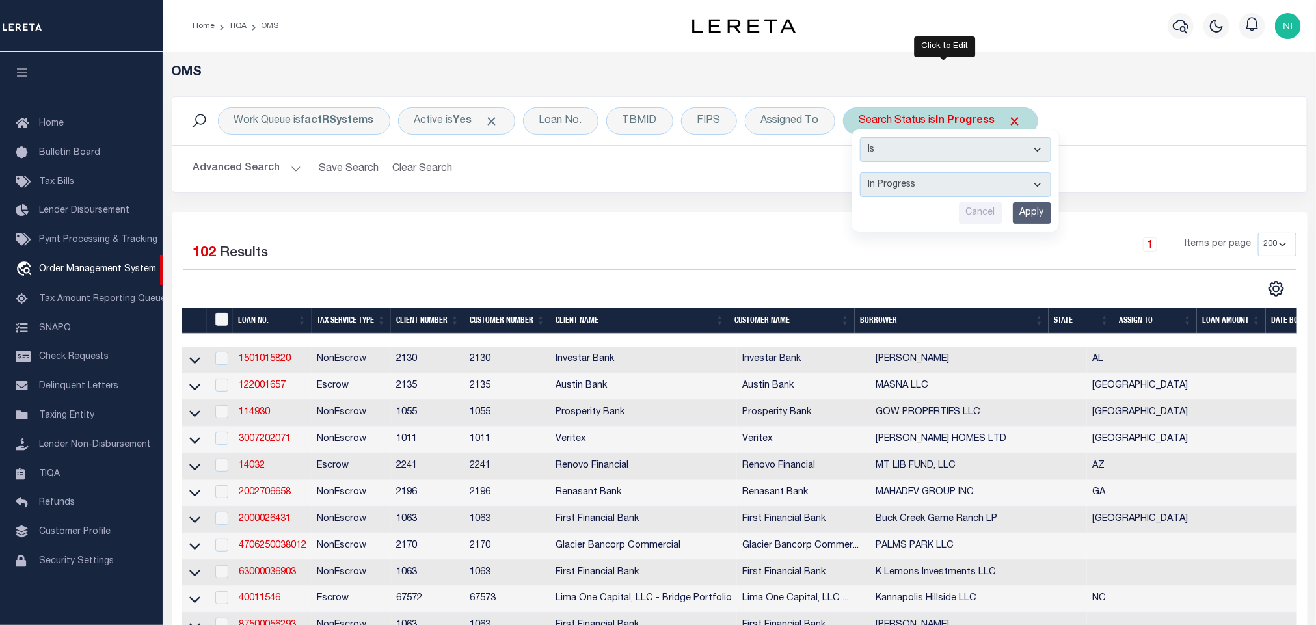
click at [937, 193] on select "Automated Search Bad Parcel Complete Duplicate Parcel High Dollar Reporting In …" at bounding box center [955, 184] width 191 height 25
select select "RD"
click at [863, 174] on select "Automated Search Bad Parcel Complete Duplicate Parcel High Dollar Reporting In …" at bounding box center [955, 184] width 191 height 25
click at [1030, 208] on input "Apply" at bounding box center [1032, 212] width 38 height 21
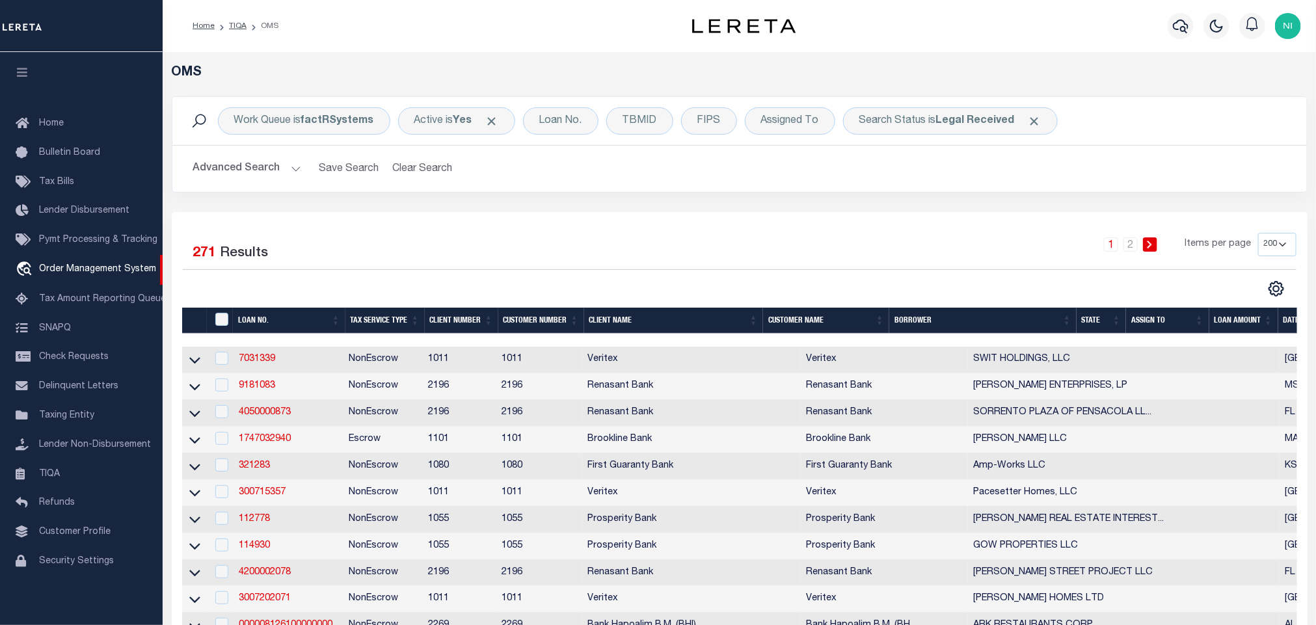
click at [836, 203] on div "Work Queue is factRSystems Active is Yes Loan No. TBMID FIPS Assigned To Search…" at bounding box center [739, 154] width 1155 height 116
